Goal: Task Accomplishment & Management: Complete application form

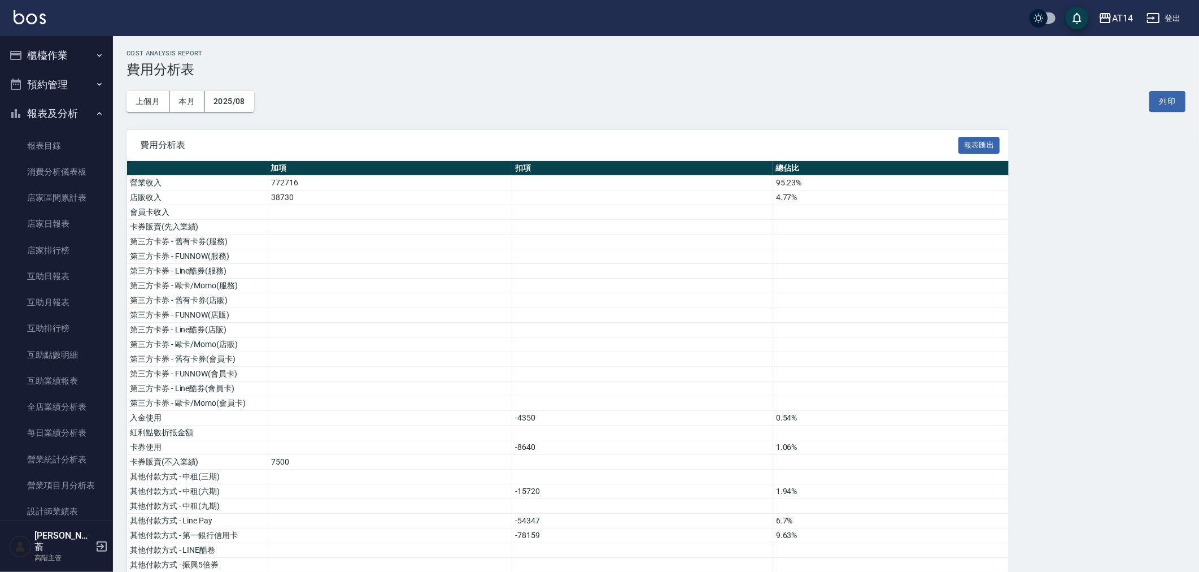
drag, startPoint x: 51, startPoint y: 110, endPoint x: 49, endPoint y: 97, distance: 13.2
click at [50, 110] on button "報表及分析" at bounding box center [57, 113] width 104 height 29
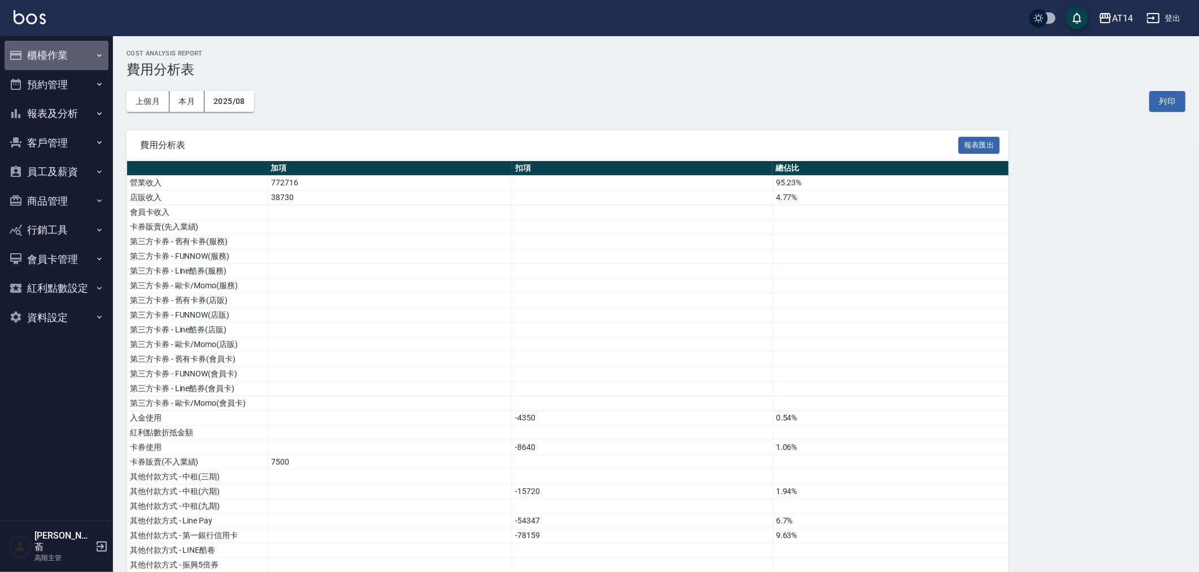
click at [53, 54] on button "櫃檯作業" at bounding box center [57, 55] width 104 height 29
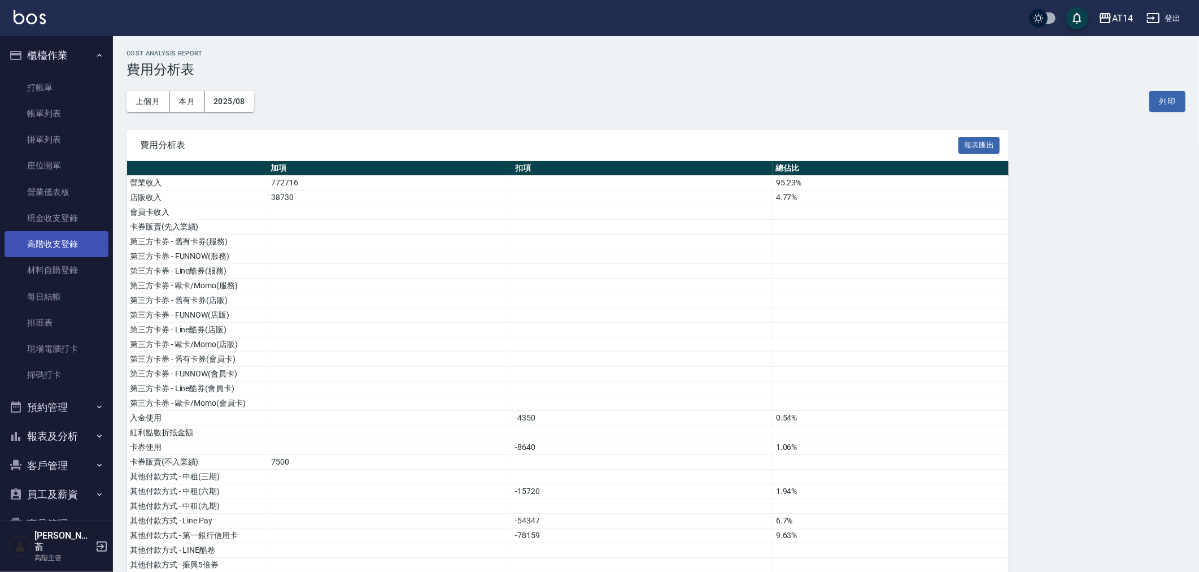
click at [44, 238] on link "高階收支登錄" at bounding box center [57, 244] width 104 height 26
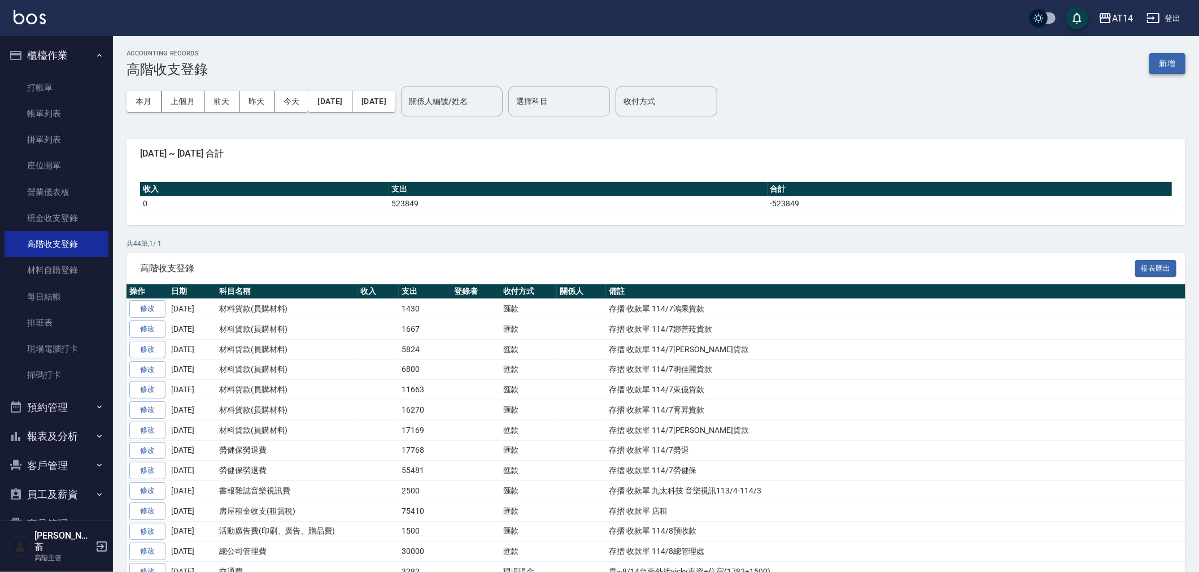
click at [1168, 59] on button "新增" at bounding box center [1168, 63] width 36 height 21
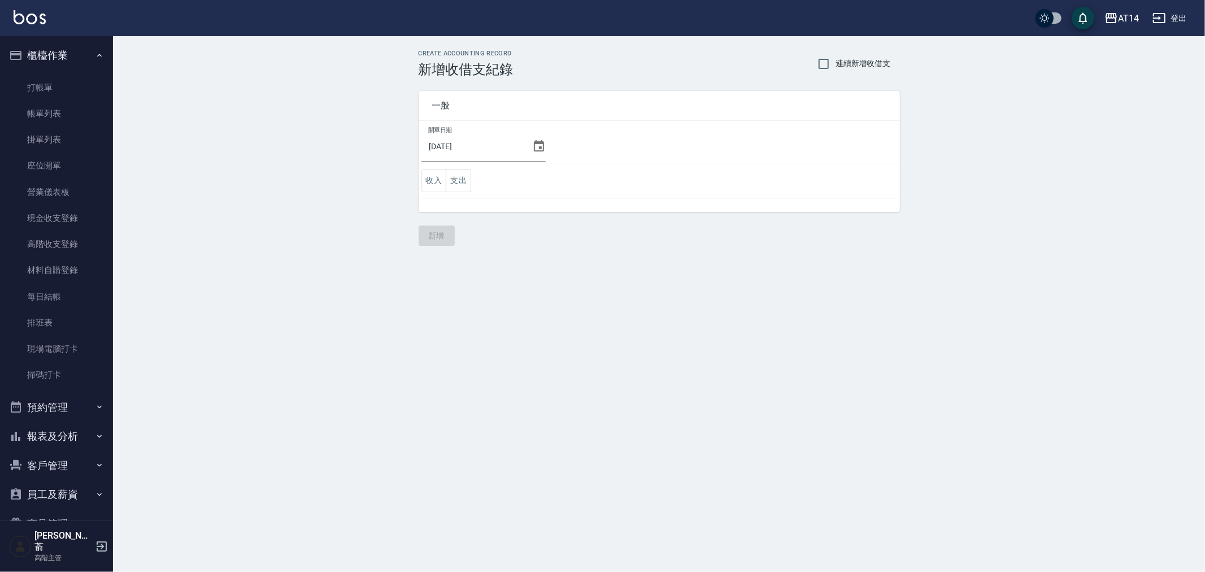
click at [532, 145] on icon at bounding box center [539, 147] width 14 height 14
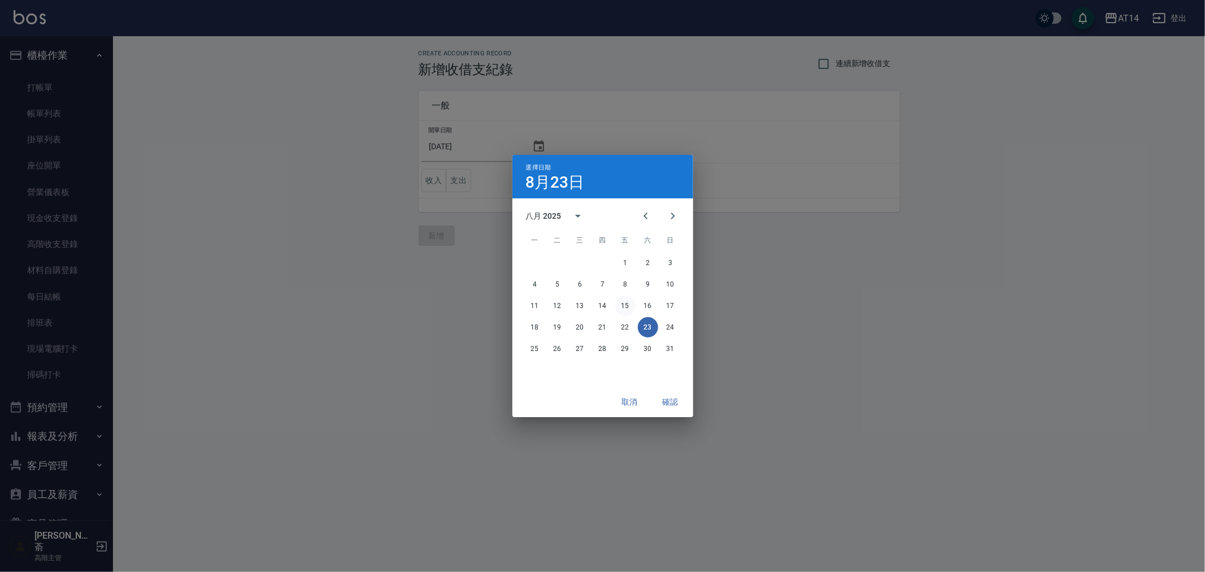
click at [624, 306] on button "15" at bounding box center [625, 305] width 20 height 20
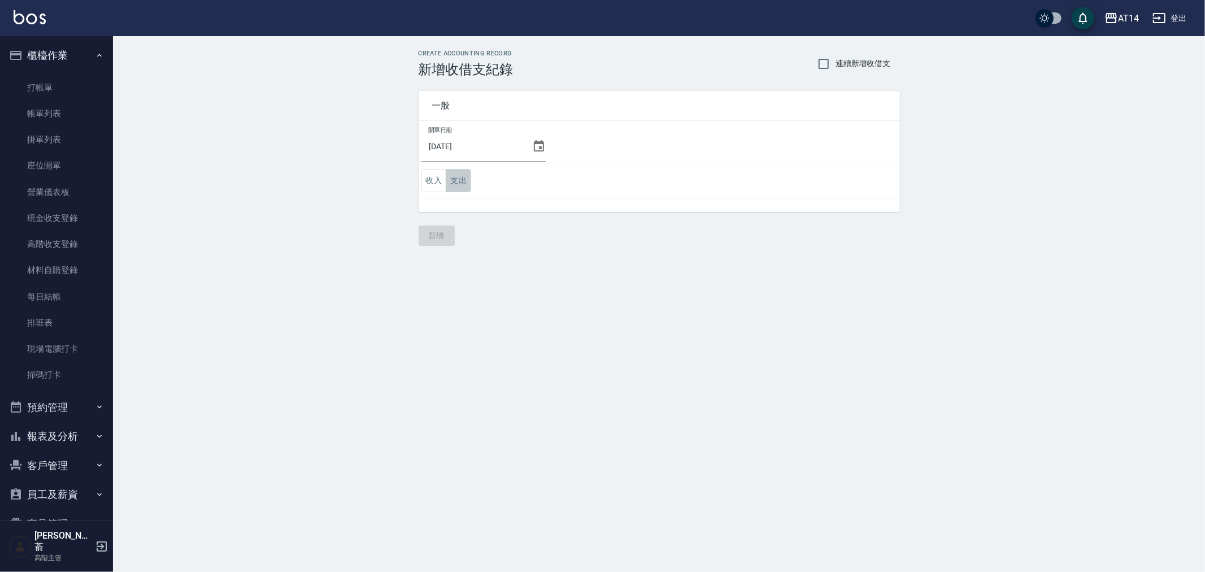
click at [460, 178] on button "支出" at bounding box center [458, 180] width 25 height 23
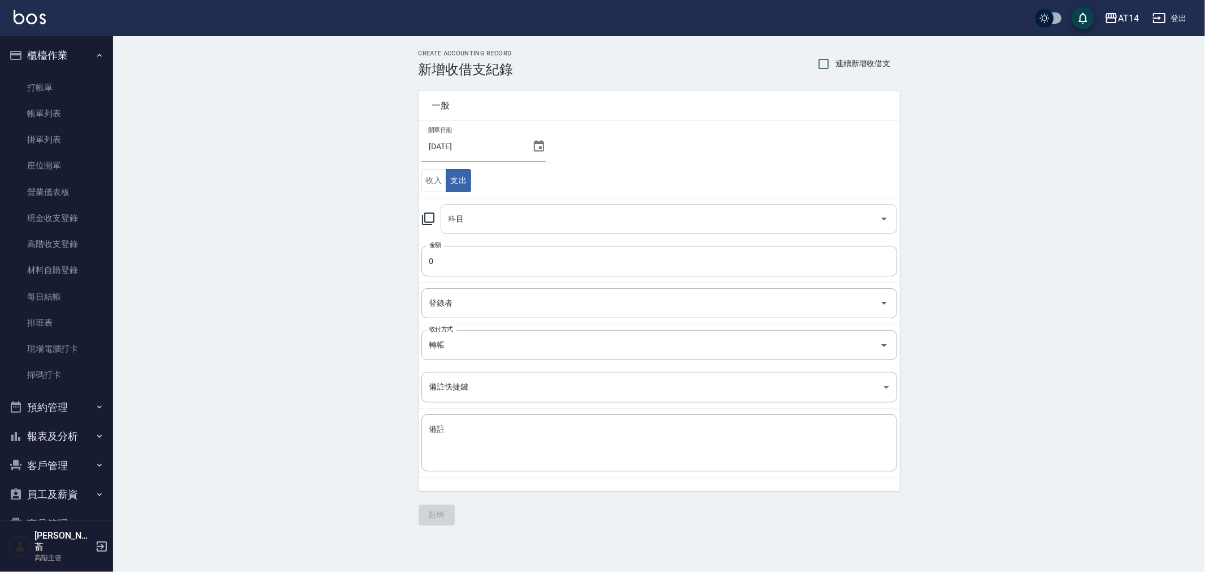
click at [503, 227] on input "科目" at bounding box center [660, 219] width 429 height 20
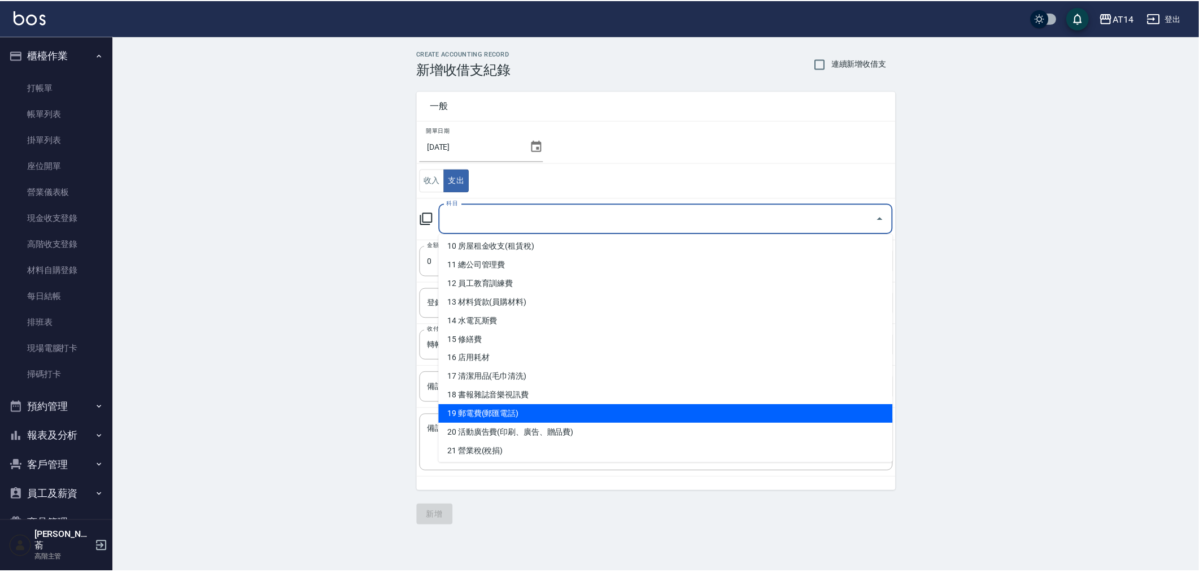
scroll to position [314, 0]
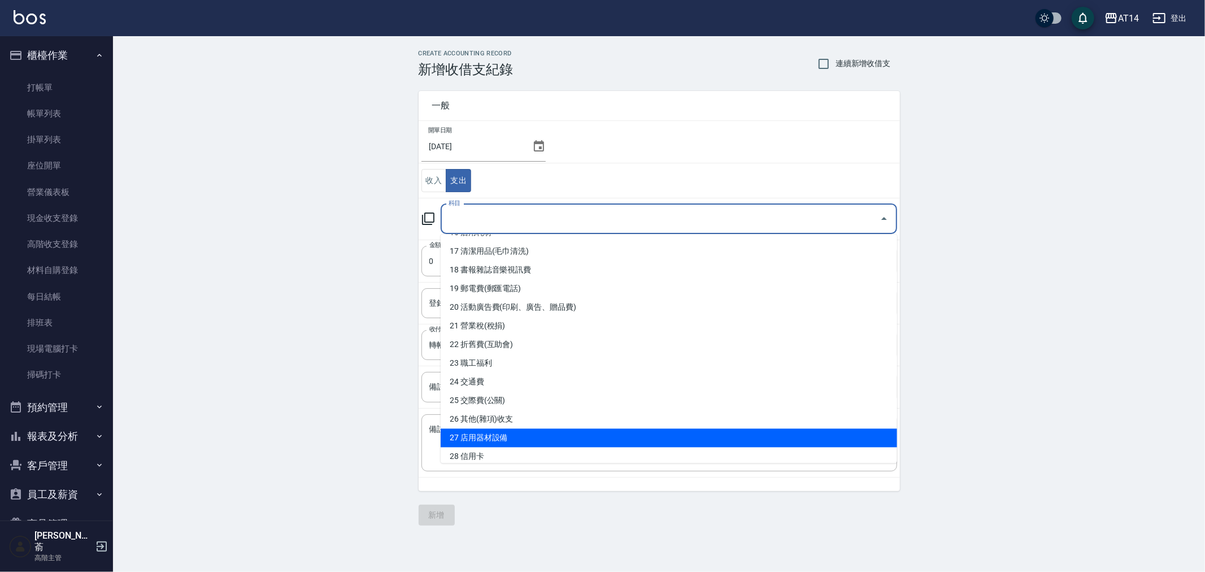
click at [589, 432] on li "27 店用器材設備" at bounding box center [669, 437] width 457 height 19
type input "27 店用器材設備"
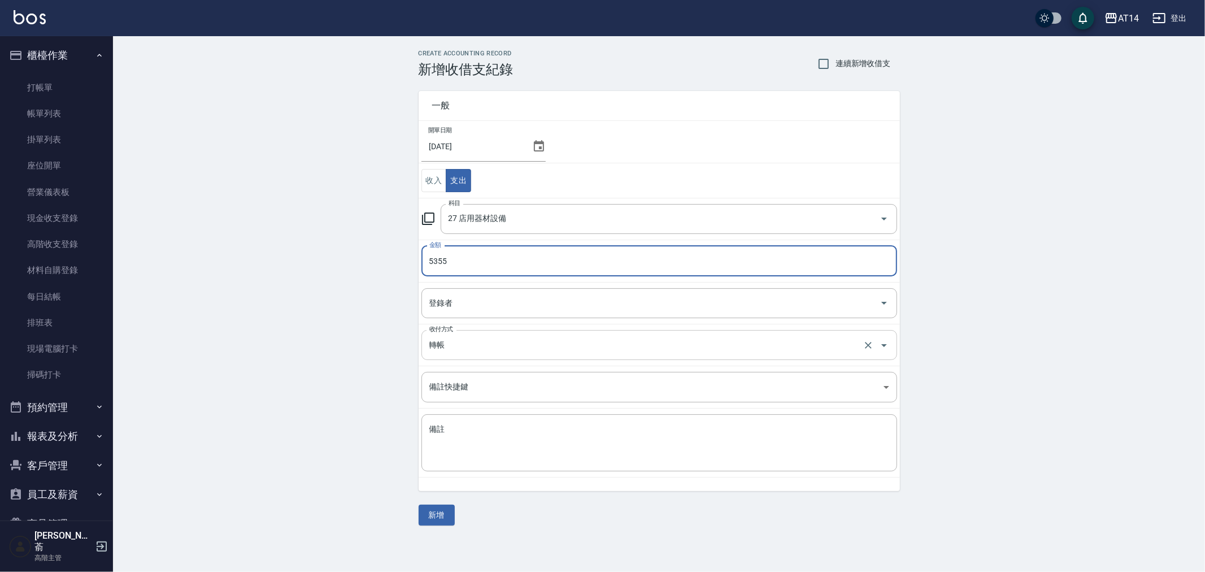
type input "5355"
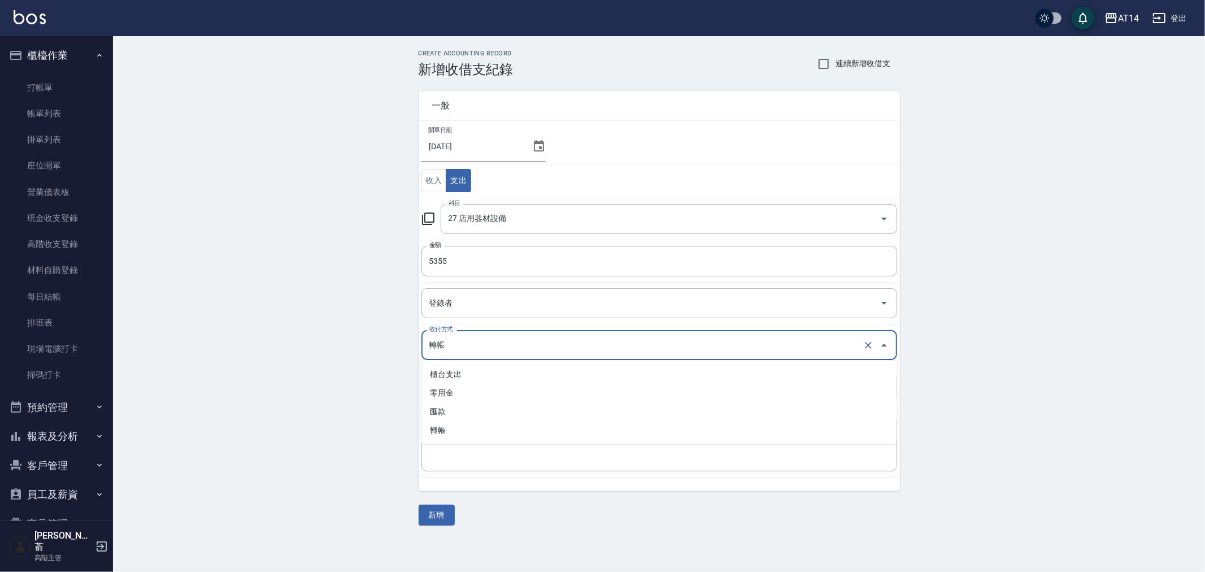
click at [484, 343] on input "轉帳" at bounding box center [644, 345] width 434 height 20
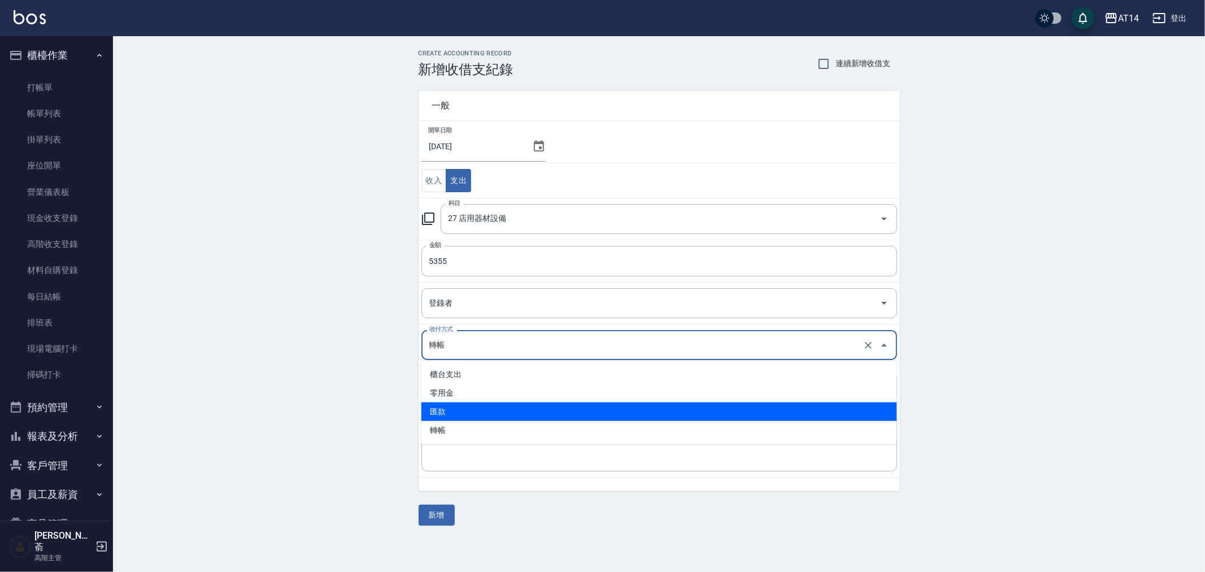
click at [483, 412] on li "匯款" at bounding box center [659, 411] width 476 height 19
type input "匯款"
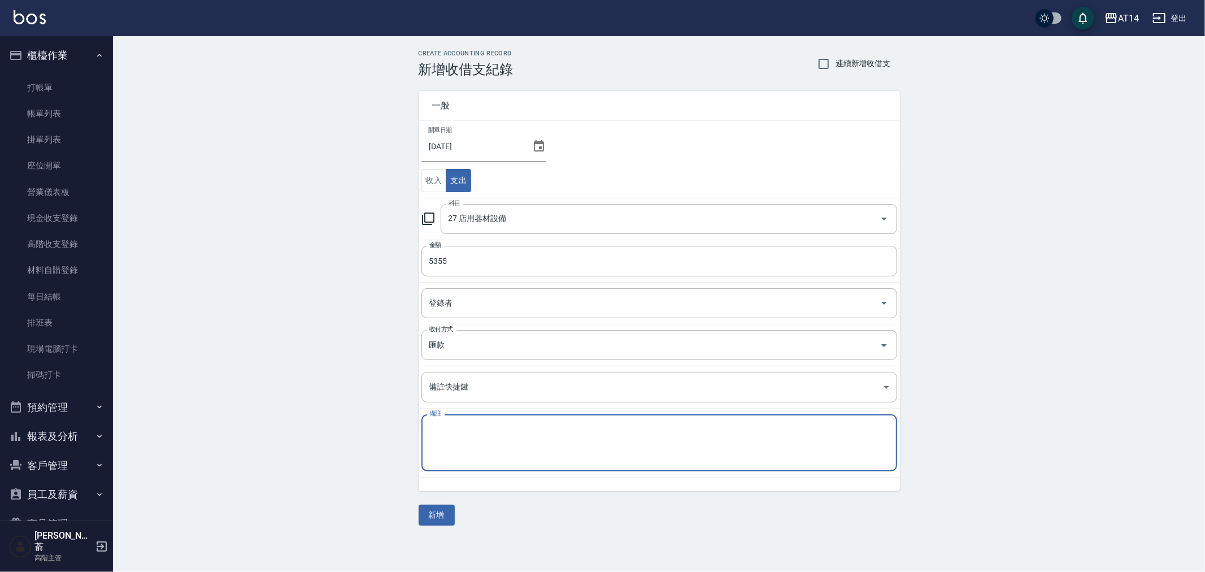
click at [479, 444] on textarea "備註" at bounding box center [659, 443] width 460 height 38
drag, startPoint x: 479, startPoint y: 444, endPoint x: 432, endPoint y: 445, distance: 46.9
click at [461, 417] on div "x 備註" at bounding box center [659, 442] width 476 height 57
click at [434, 445] on textarea "備註" at bounding box center [659, 443] width 460 height 38
click at [484, 431] on textarea "存摺 中興保全" at bounding box center [659, 443] width 460 height 38
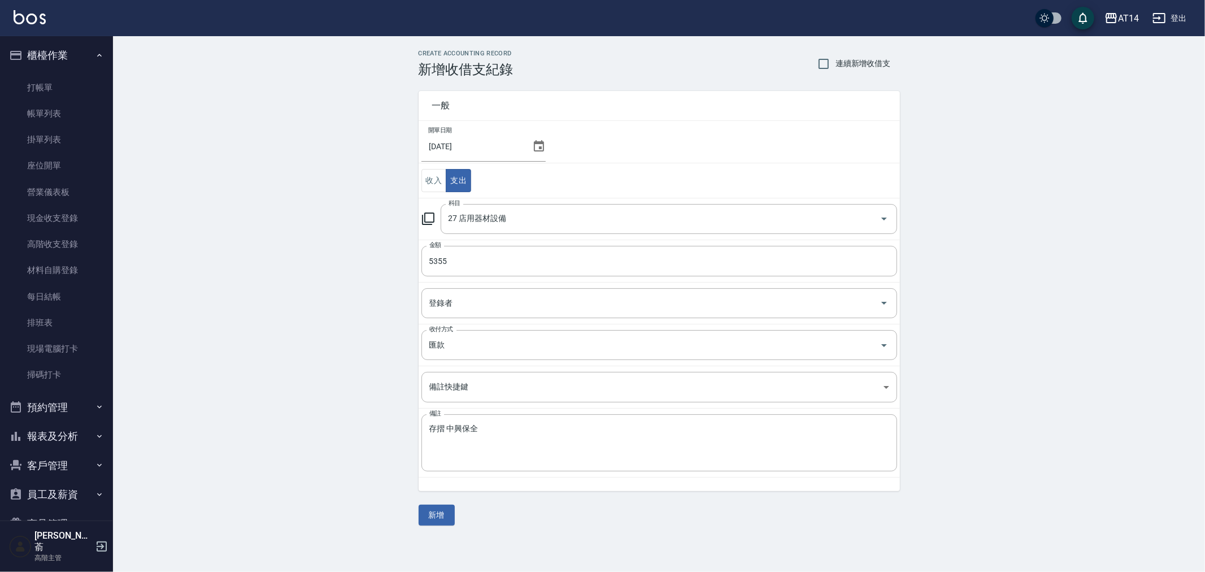
click at [262, 300] on div "CREATE ACCOUNTING RECORD 新增收借支紀錄 連續新增收借支 一般 開單日期 [DATE] 收入 支出 科目 27 店用器材設備 科目 金…" at bounding box center [659, 287] width 1092 height 503
click at [501, 427] on textarea "存摺 中興保全" at bounding box center [659, 443] width 460 height 38
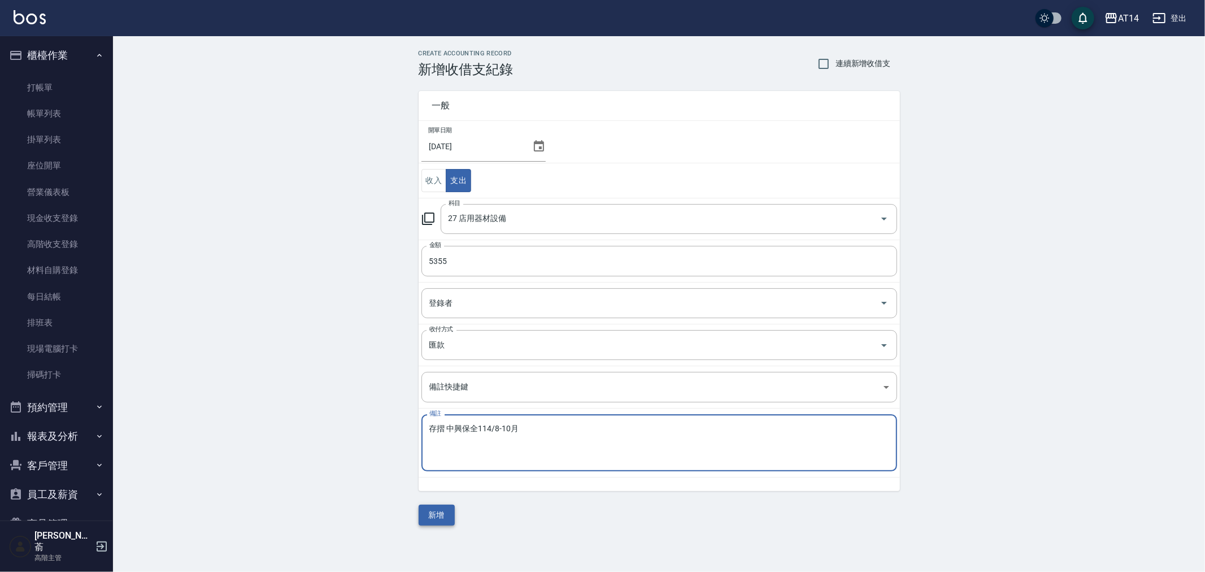
type textarea "存摺 中興保全114/8-10月"
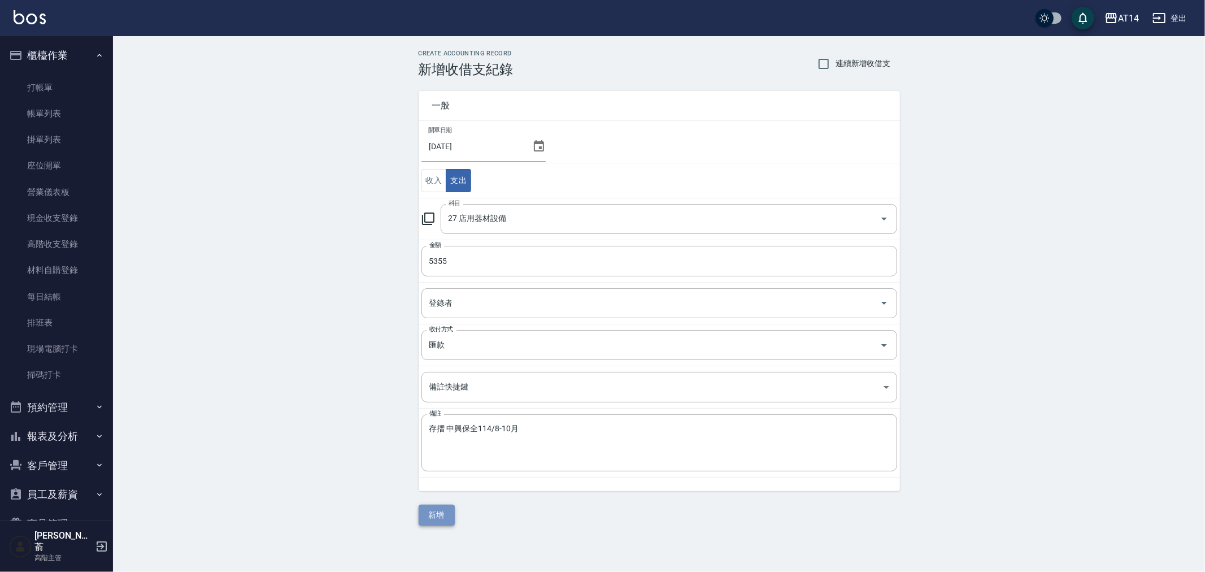
click at [445, 513] on button "新增" at bounding box center [437, 515] width 36 height 21
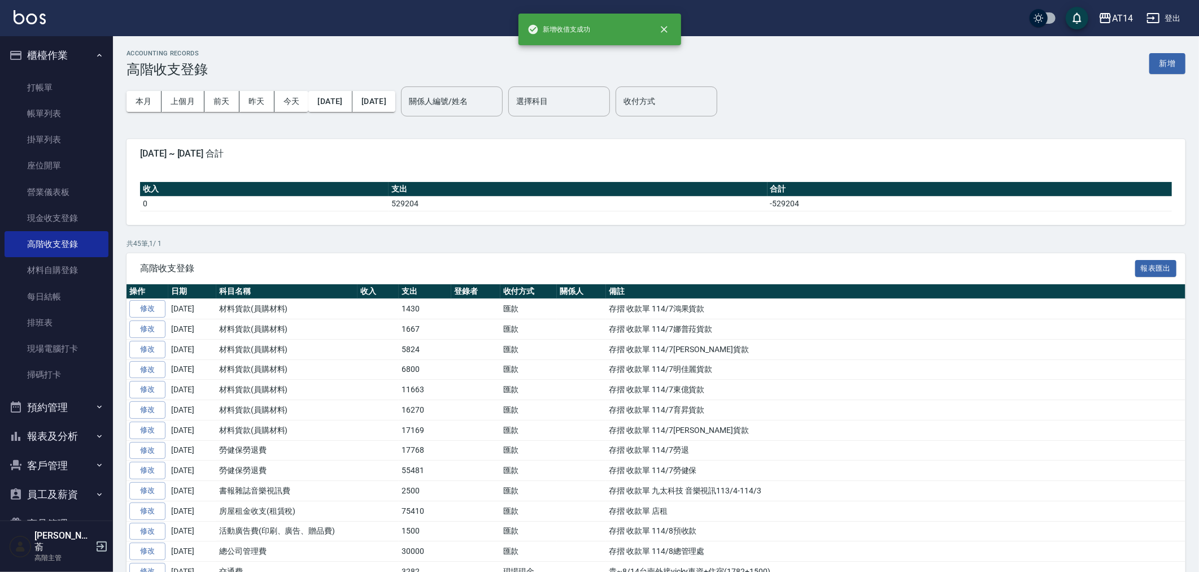
click at [849, 263] on span "高階收支登錄" at bounding box center [638, 268] width 996 height 11
click at [850, 260] on div "高階收支登錄 報表匯出" at bounding box center [656, 268] width 1059 height 31
click at [1174, 64] on button "新增" at bounding box center [1168, 63] width 36 height 21
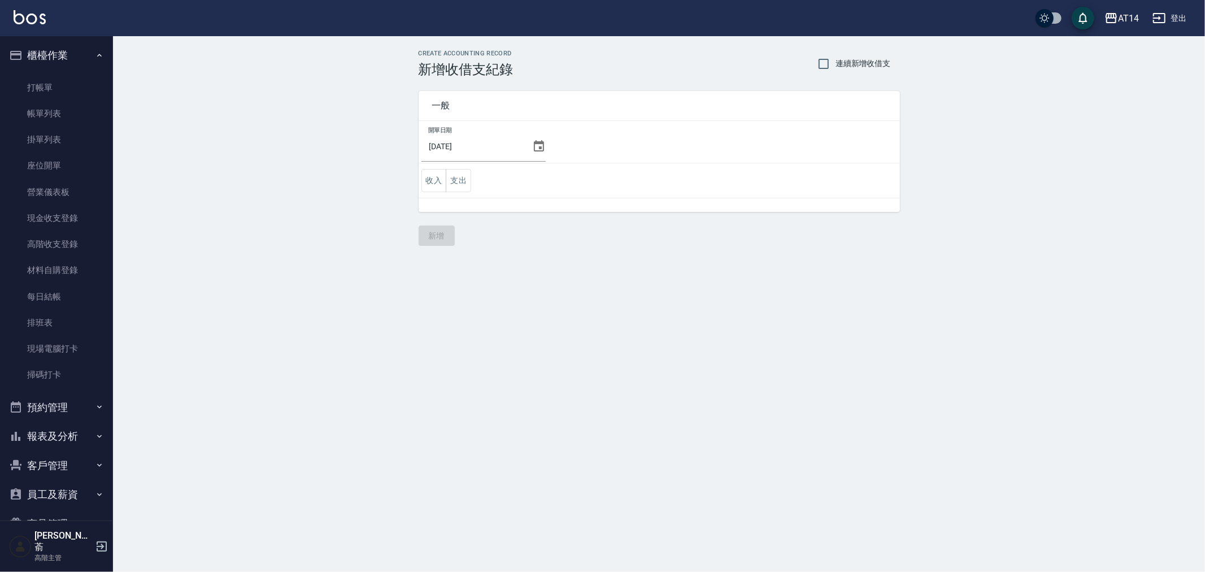
click at [534, 146] on icon at bounding box center [539, 147] width 14 height 14
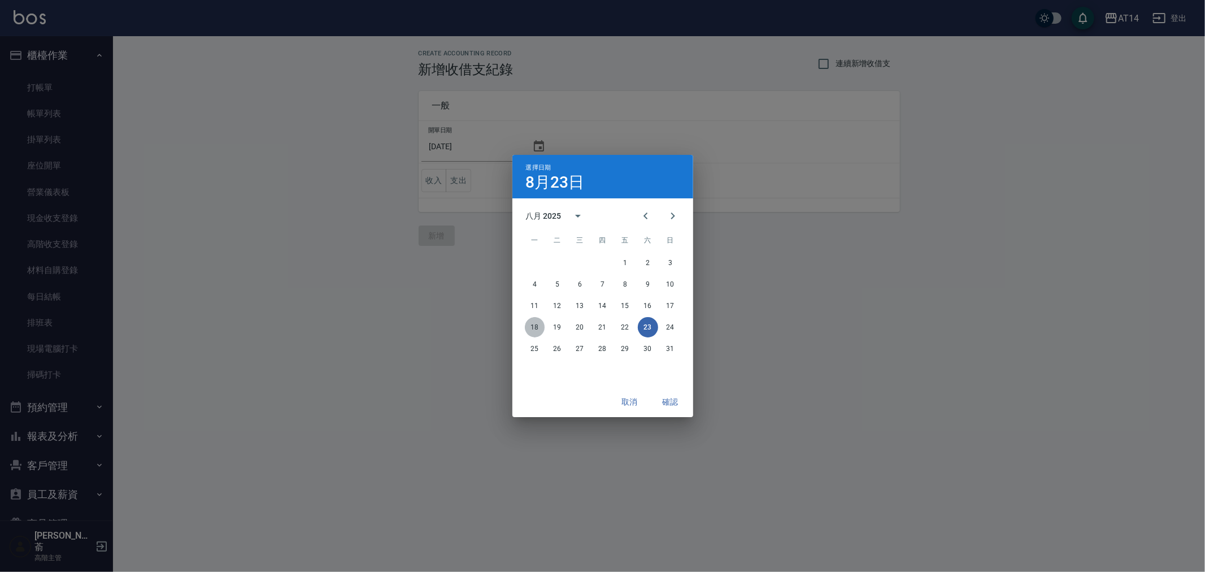
click at [535, 323] on button "18" at bounding box center [535, 327] width 20 height 20
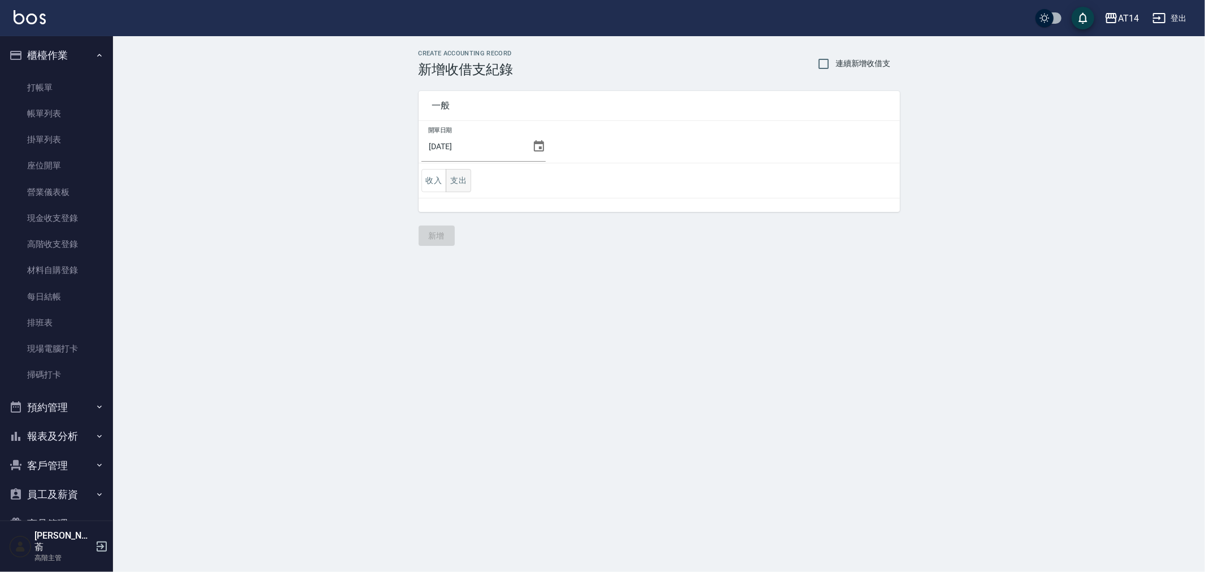
click at [458, 178] on button "支出" at bounding box center [458, 180] width 25 height 23
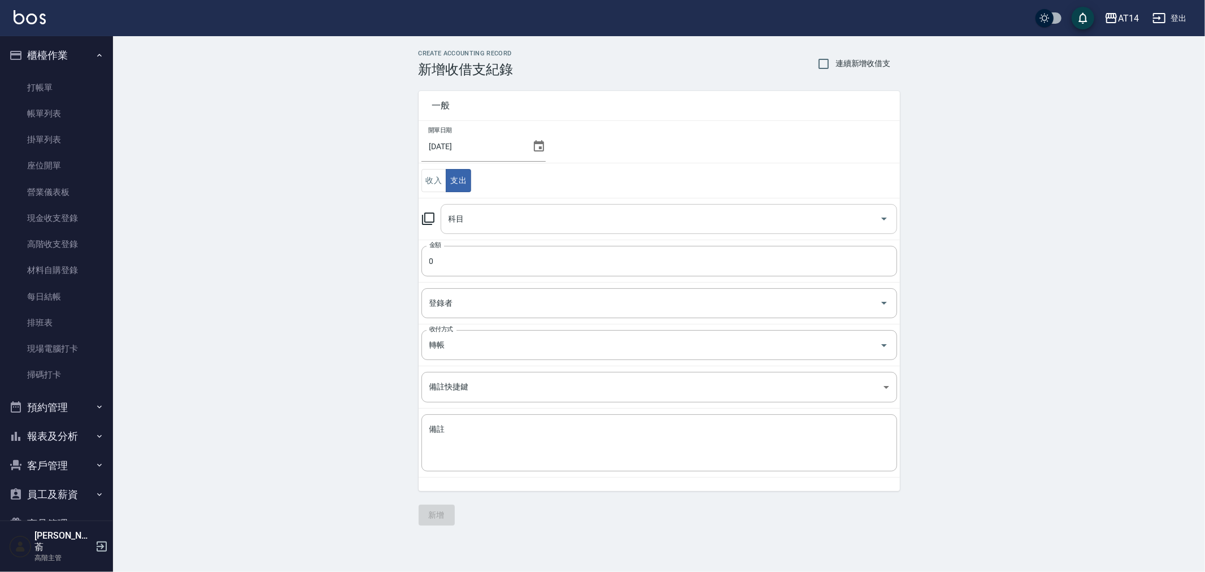
click at [492, 225] on input "科目" at bounding box center [660, 219] width 429 height 20
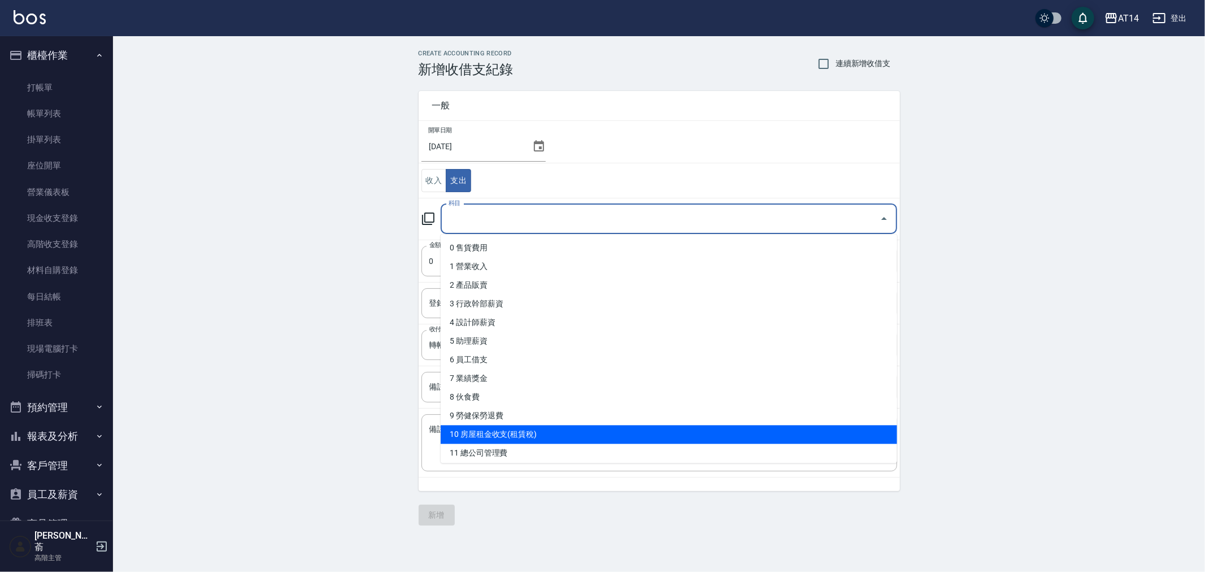
click at [555, 434] on li "10 房屋租金收支(租賃稅)" at bounding box center [669, 434] width 457 height 19
type input "10 房屋租金收支(租賃稅)"
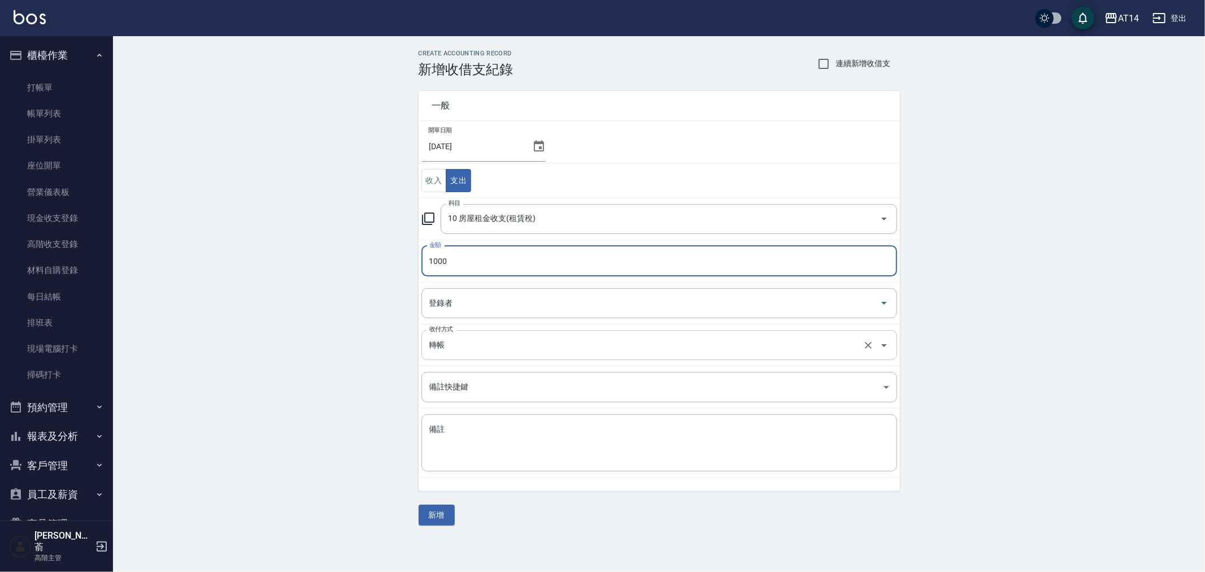
click at [534, 357] on div "轉帳 收付方式" at bounding box center [659, 345] width 476 height 30
type input "1000"
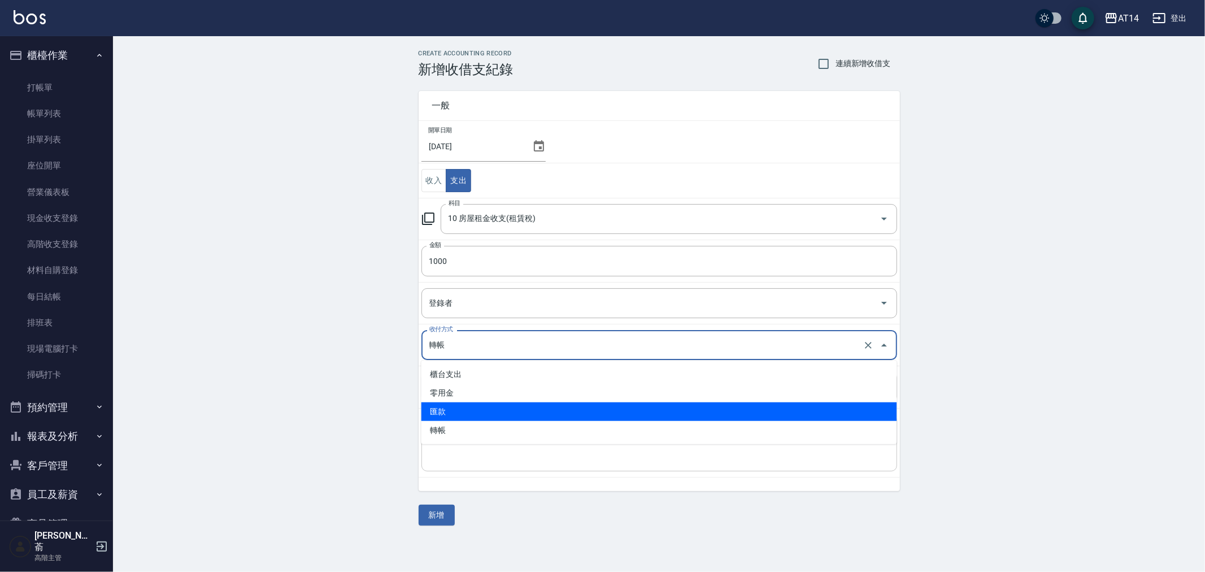
drag, startPoint x: 530, startPoint y: 413, endPoint x: 516, endPoint y: 454, distance: 42.9
click at [530, 412] on li "匯款" at bounding box center [659, 411] width 476 height 19
type input "匯款"
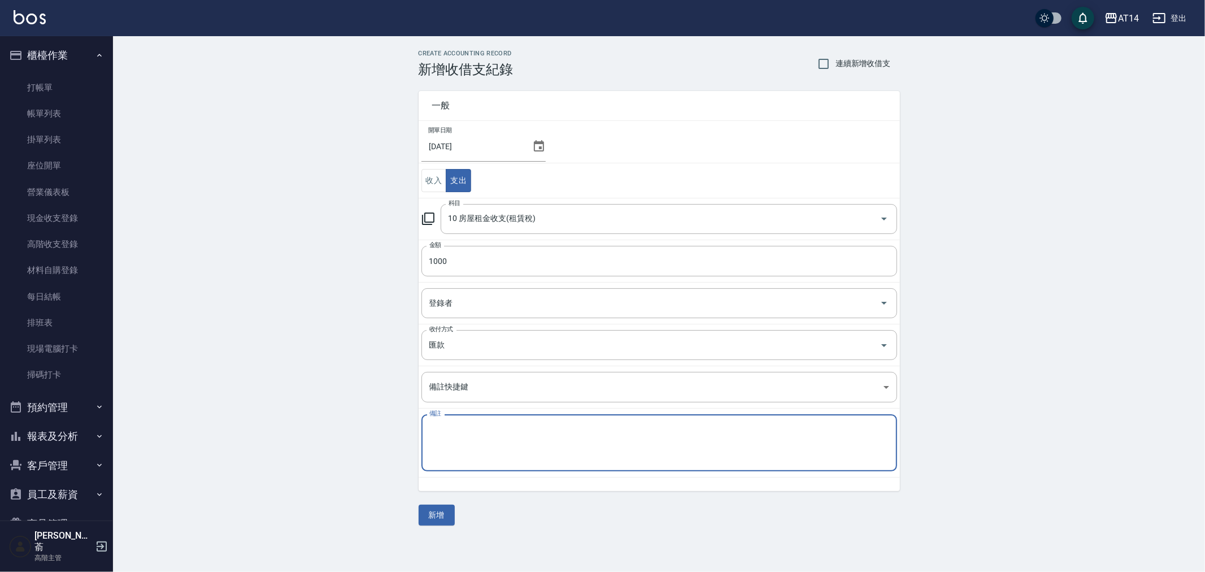
click at [516, 446] on textarea "備註" at bounding box center [659, 443] width 460 height 38
click at [492, 438] on textarea "存摺" at bounding box center [659, 443] width 460 height 38
type textarea "存摺 8/14台南外接場地費(子誼)"
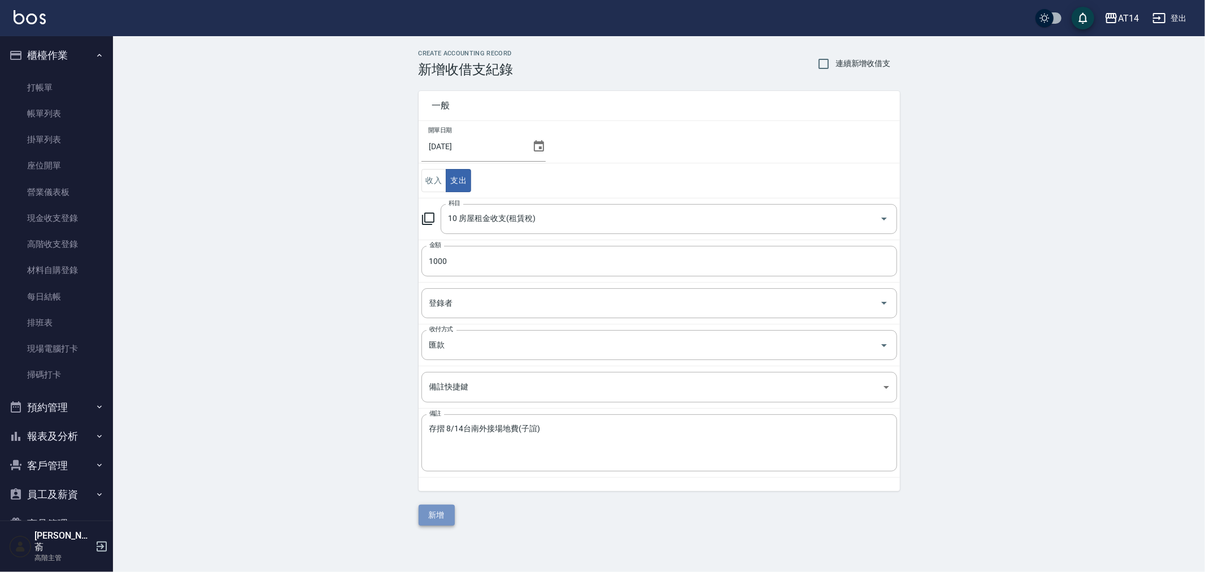
click at [442, 512] on button "新增" at bounding box center [437, 515] width 36 height 21
